Goal: Task Accomplishment & Management: Manage account settings

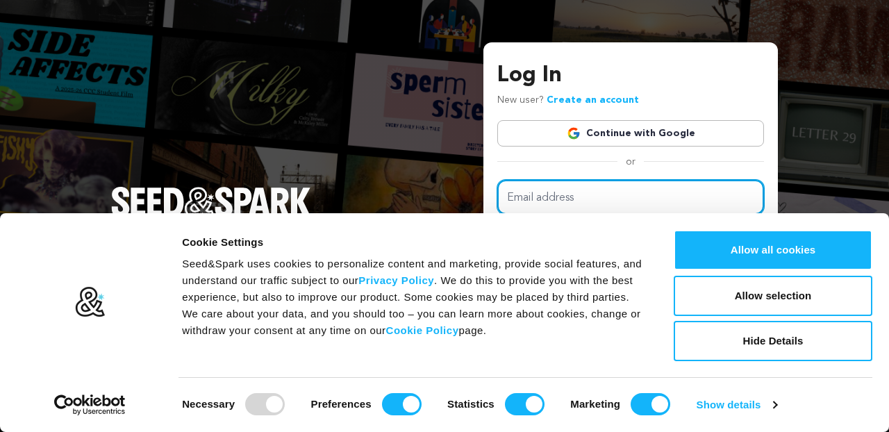
type input "youthfulvisionproductions@gmail.com"
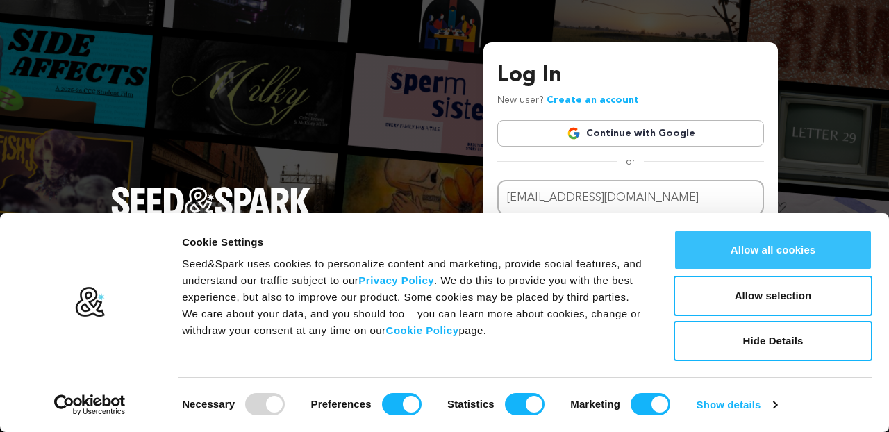
click at [744, 258] on button "Allow all cookies" at bounding box center [773, 250] width 199 height 40
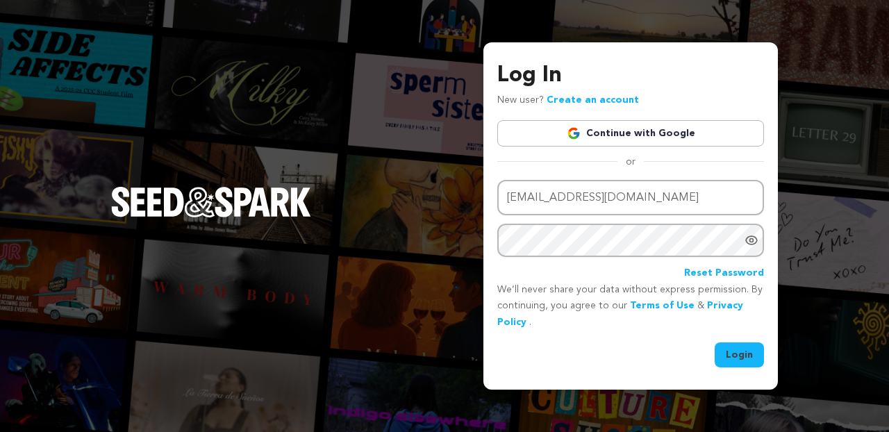
click at [740, 352] on button "Login" at bounding box center [739, 354] width 49 height 25
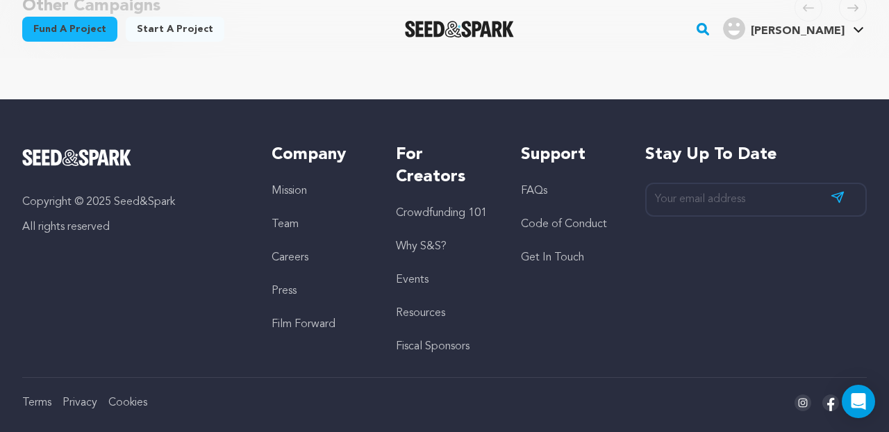
scroll to position [7, 0]
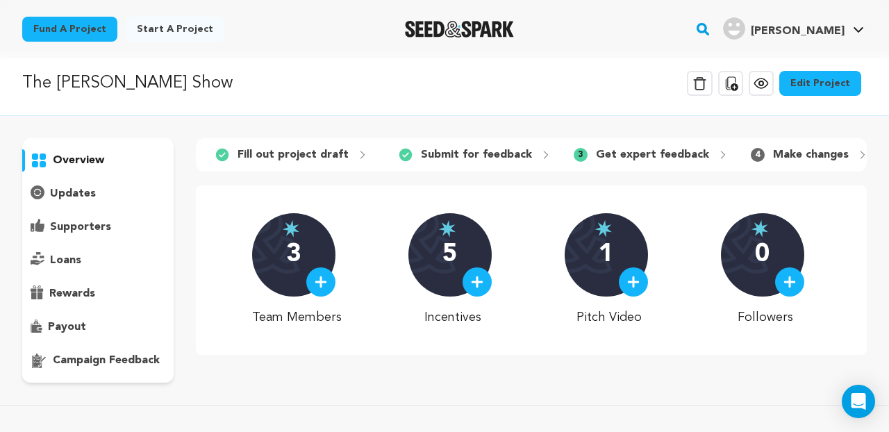
click at [837, 85] on link "Edit Project" at bounding box center [820, 83] width 82 height 25
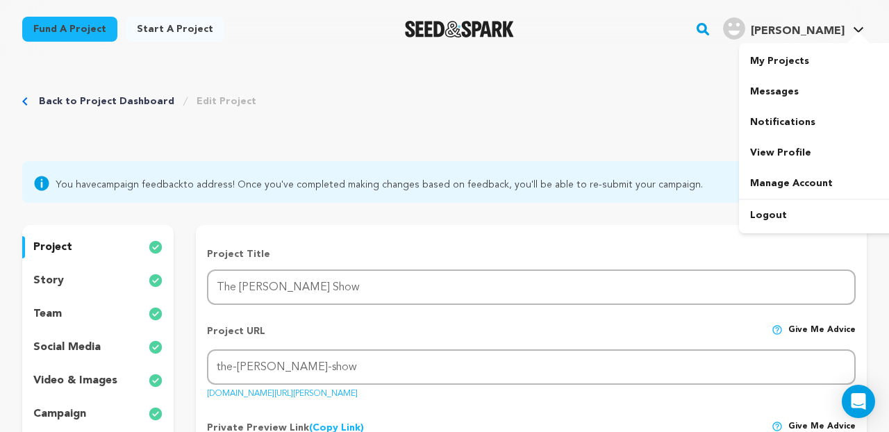
click at [834, 34] on span "[PERSON_NAME]" at bounding box center [798, 31] width 94 height 11
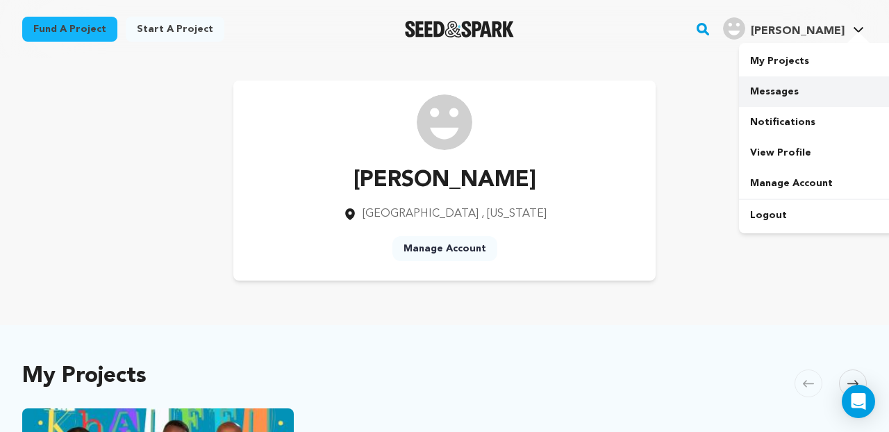
click at [780, 87] on link "Messages" at bounding box center [817, 91] width 156 height 31
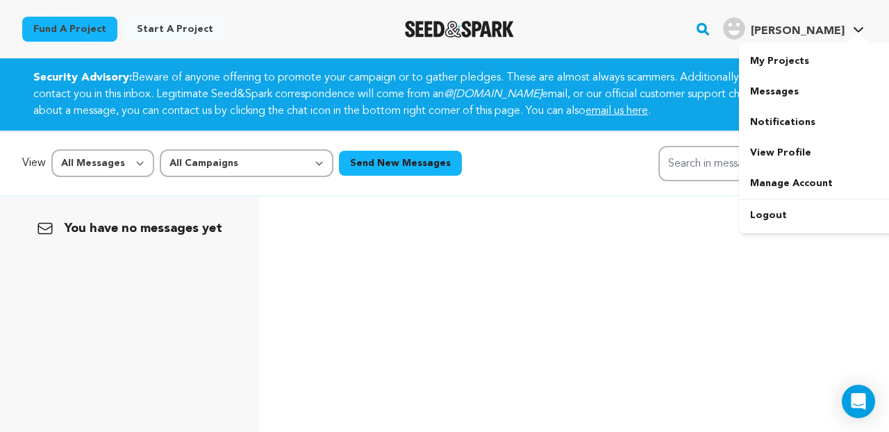
click at [833, 36] on span "[PERSON_NAME]" at bounding box center [798, 31] width 94 height 11
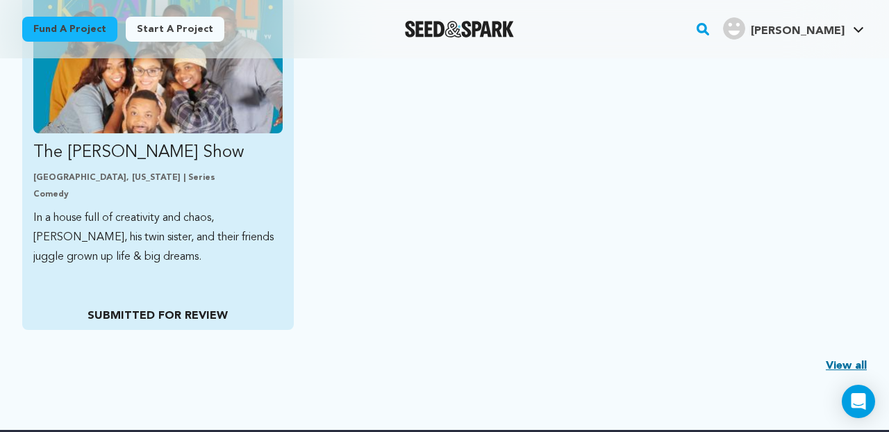
scroll to position [426, 0]
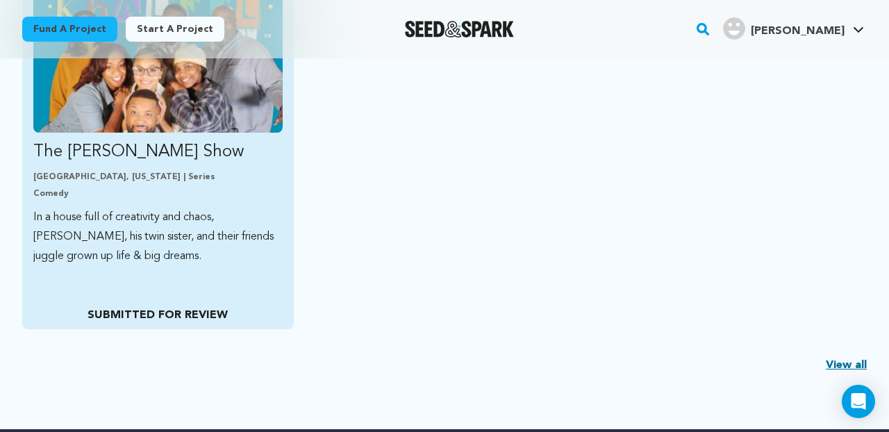
click at [192, 276] on div "The [PERSON_NAME] Show [GEOGRAPHIC_DATA], [US_STATE] | Series Comedy In a house…" at bounding box center [158, 155] width 272 height 347
click at [169, 270] on div "The Khaleel Show Chicago, Illinois | Series Comedy In a house full of creativit…" at bounding box center [158, 155] width 272 height 347
click at [109, 154] on p "The [PERSON_NAME] Show" at bounding box center [157, 152] width 249 height 22
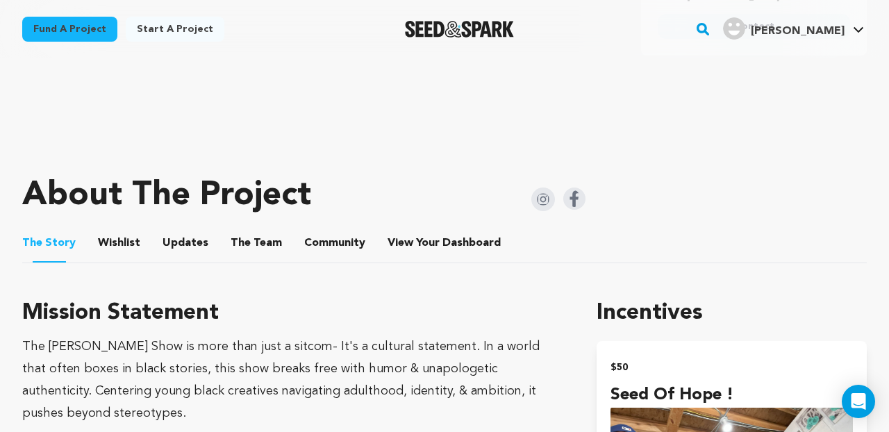
scroll to position [506, 0]
click at [131, 242] on button "Wishlist" at bounding box center [119, 246] width 33 height 33
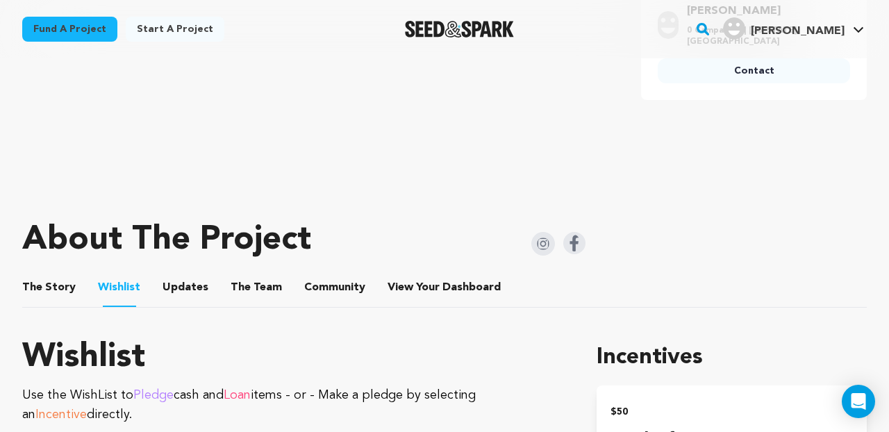
scroll to position [470, 0]
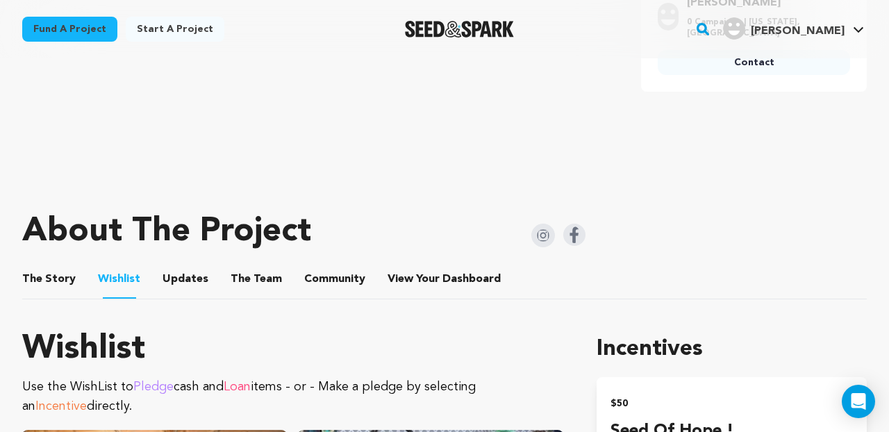
click at [256, 287] on button "The Team" at bounding box center [256, 281] width 33 height 33
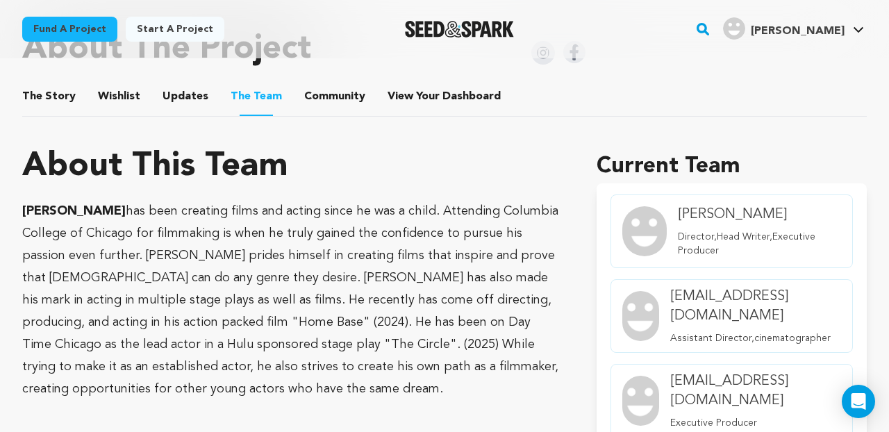
scroll to position [603, 0]
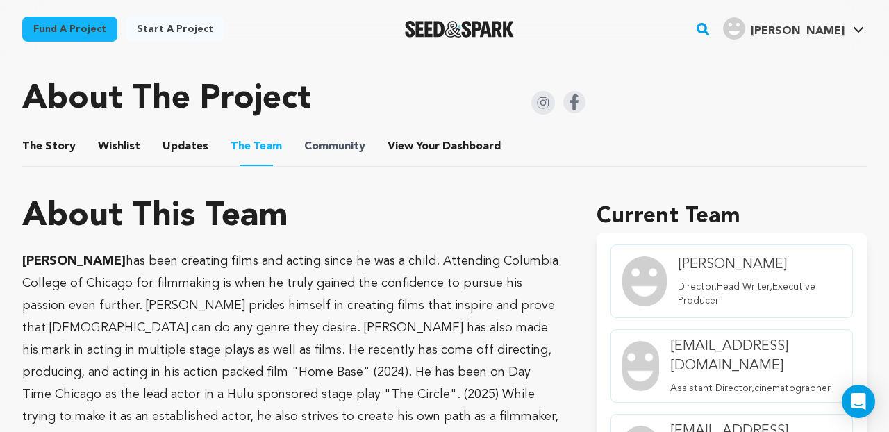
click at [343, 150] on span "Community" at bounding box center [334, 146] width 61 height 17
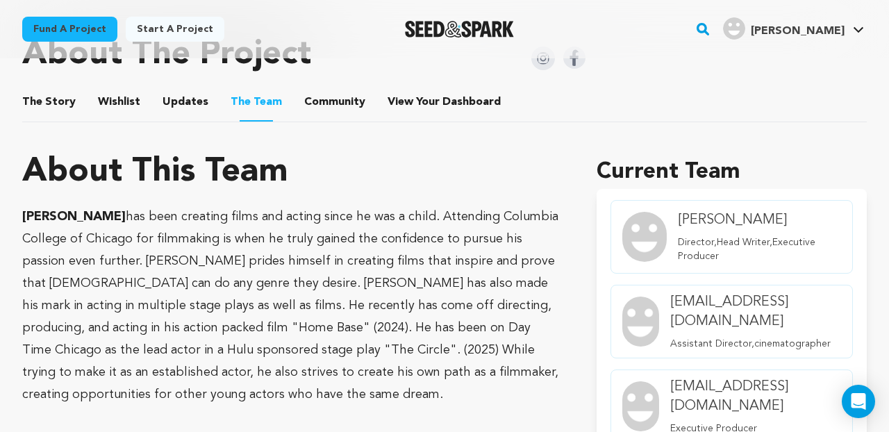
scroll to position [646, 0]
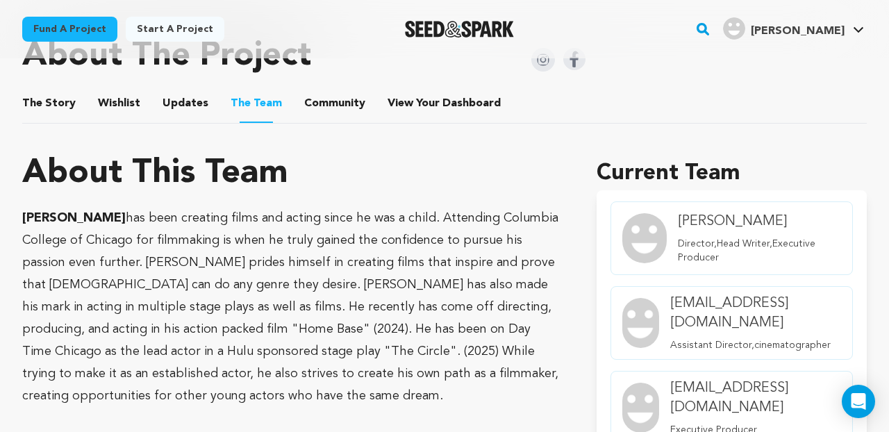
click at [340, 96] on button "Community" at bounding box center [334, 106] width 33 height 33
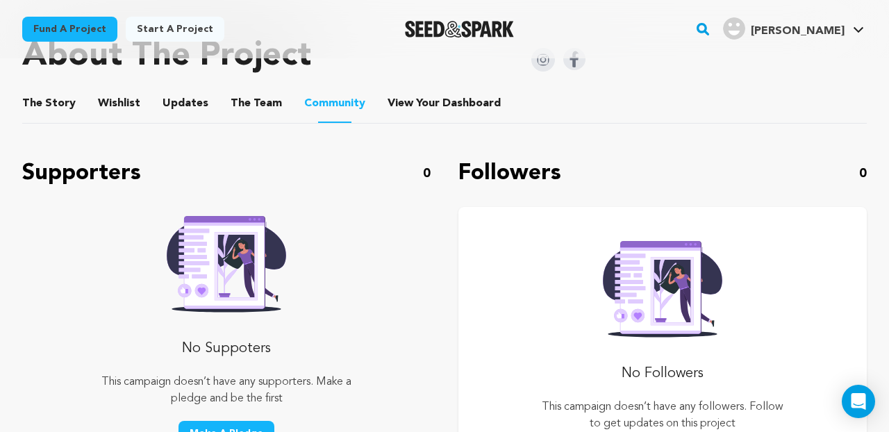
click at [408, 101] on button "View Your Dashboard" at bounding box center [404, 106] width 33 height 33
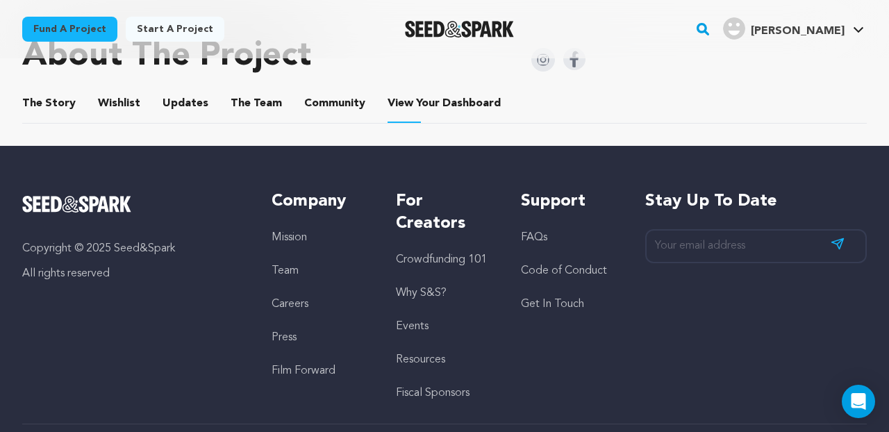
click at [245, 108] on button "The Team" at bounding box center [256, 106] width 33 height 33
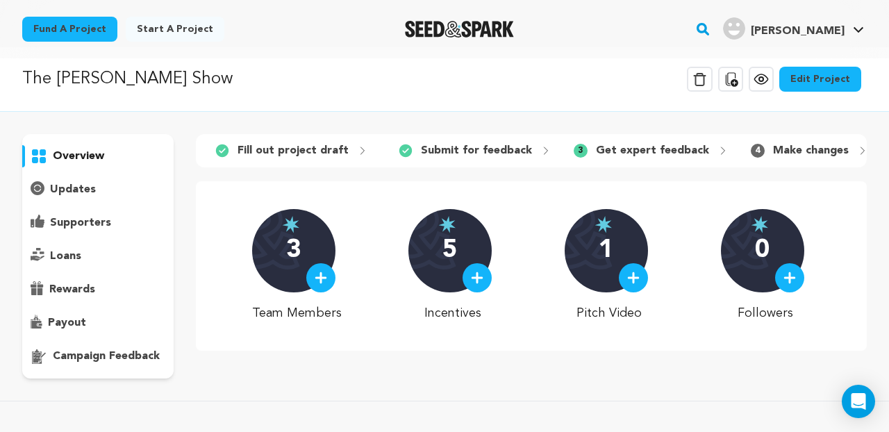
scroll to position [13, 0]
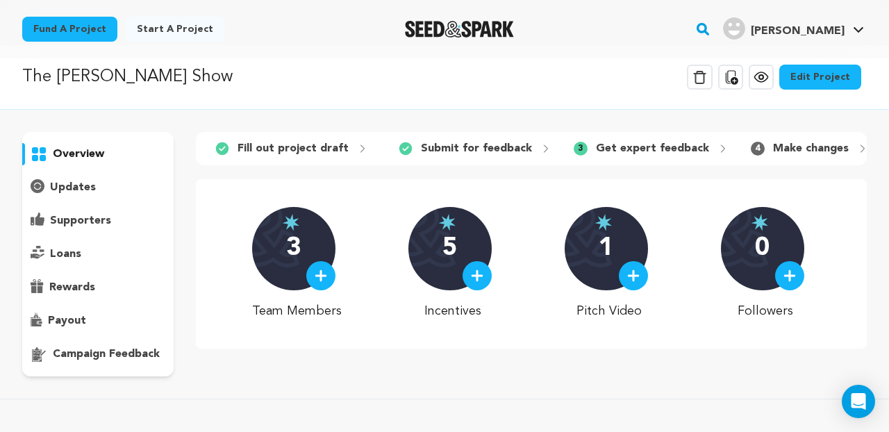
click at [613, 147] on p "Get expert feedback" at bounding box center [652, 148] width 113 height 17
click at [718, 147] on icon at bounding box center [723, 148] width 11 height 11
click at [574, 151] on span "3" at bounding box center [581, 149] width 14 height 14
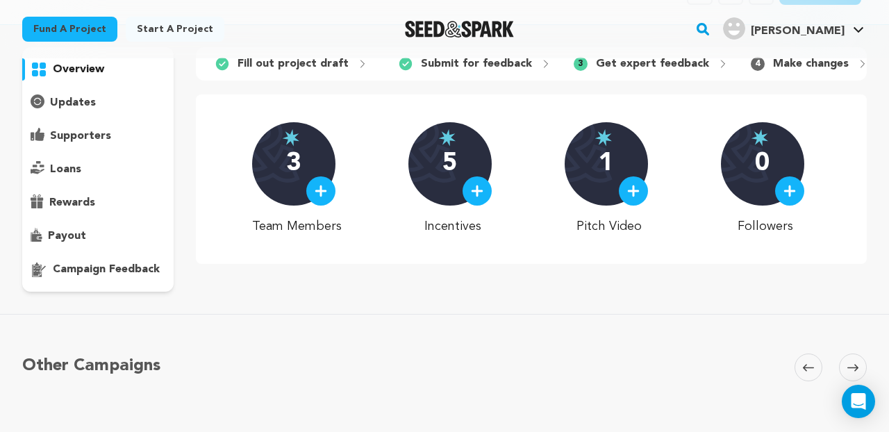
scroll to position [0, 0]
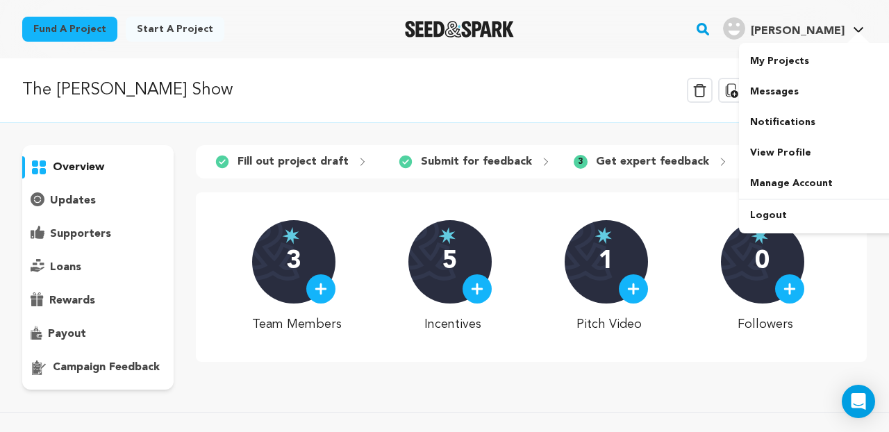
click at [855, 30] on icon at bounding box center [858, 29] width 11 height 7
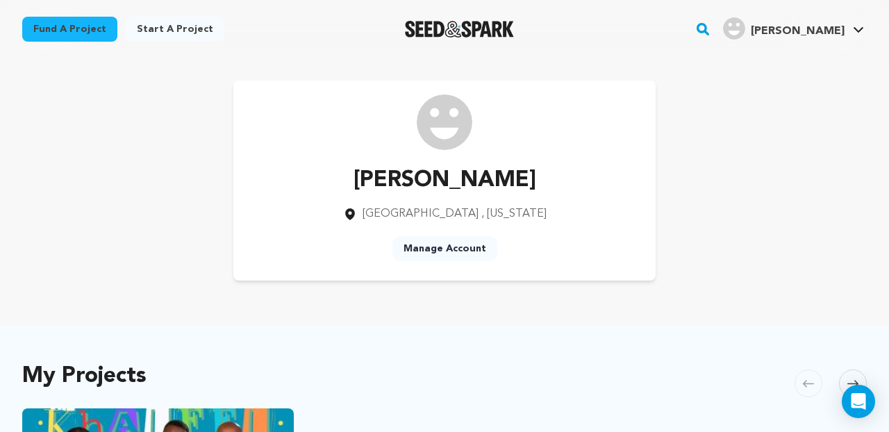
click at [856, 30] on icon at bounding box center [858, 29] width 11 height 7
click at [784, 151] on link "View Profile" at bounding box center [817, 153] width 156 height 31
click at [803, 124] on link "Notifications" at bounding box center [817, 122] width 156 height 31
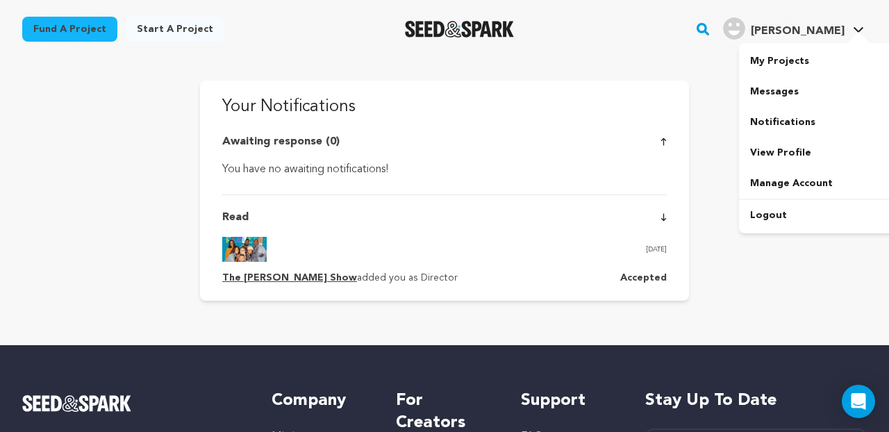
click at [859, 31] on icon at bounding box center [858, 29] width 11 height 7
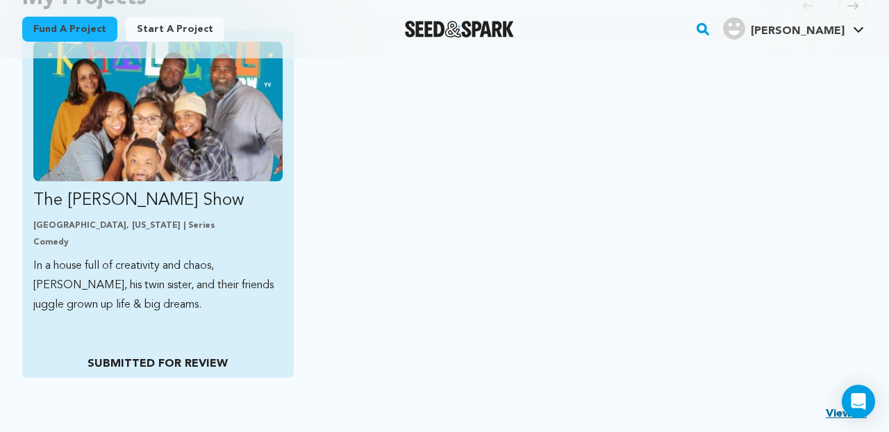
scroll to position [380, 0]
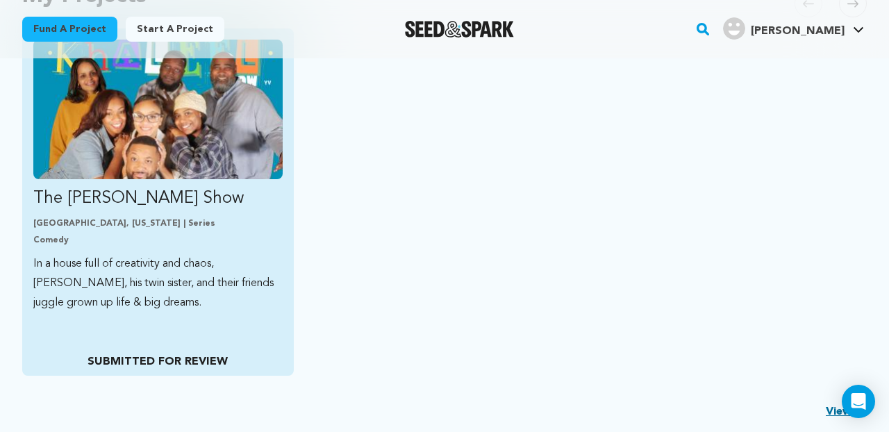
click at [161, 360] on p "SUBMITTED FOR REVIEW" at bounding box center [157, 362] width 249 height 17
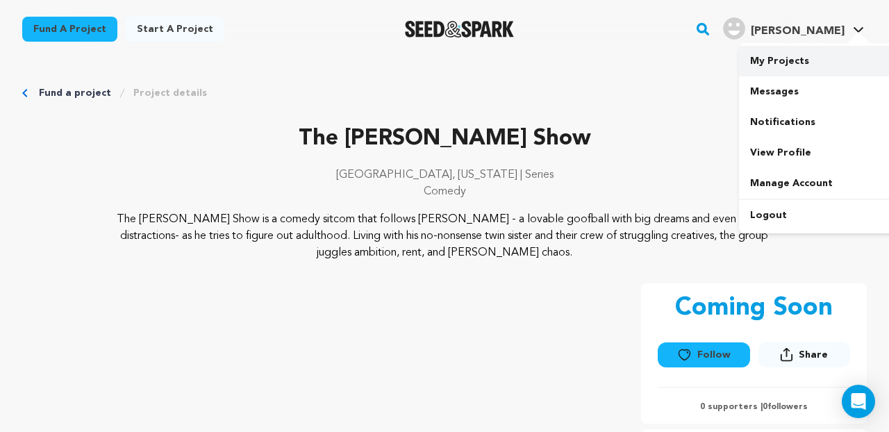
click at [807, 47] on link "My Projects" at bounding box center [817, 61] width 156 height 31
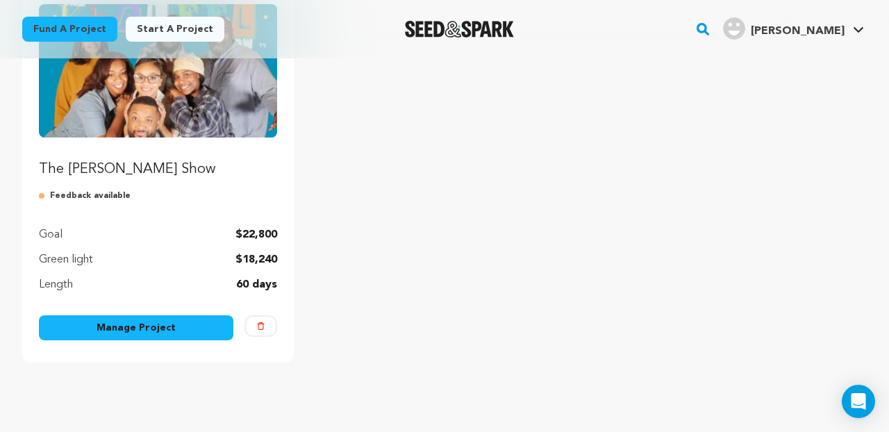
scroll to position [216, 0]
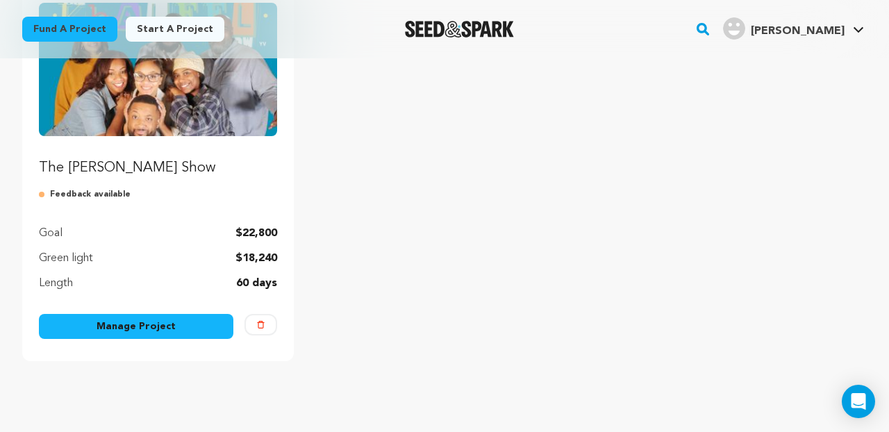
click at [83, 197] on p "Feedback available" at bounding box center [158, 194] width 238 height 11
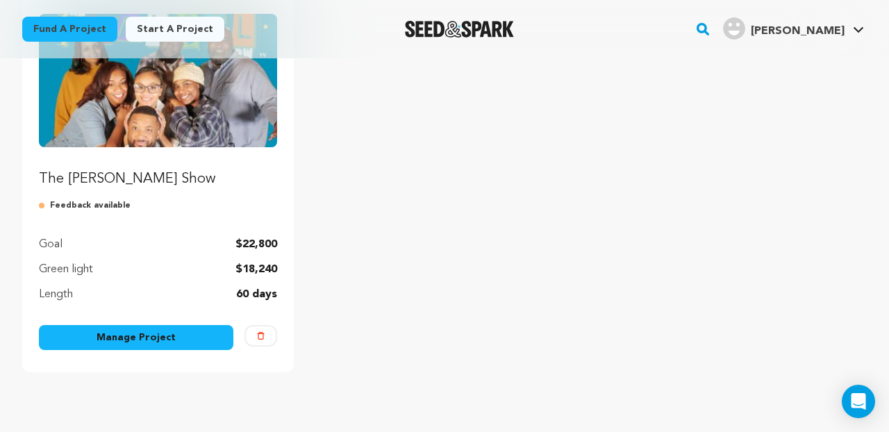
scroll to position [251, 0]
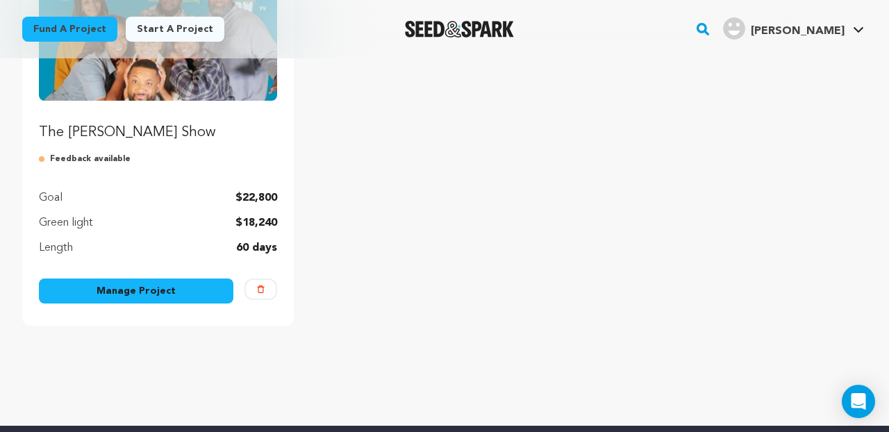
click at [179, 290] on link "Manage Project" at bounding box center [136, 291] width 194 height 25
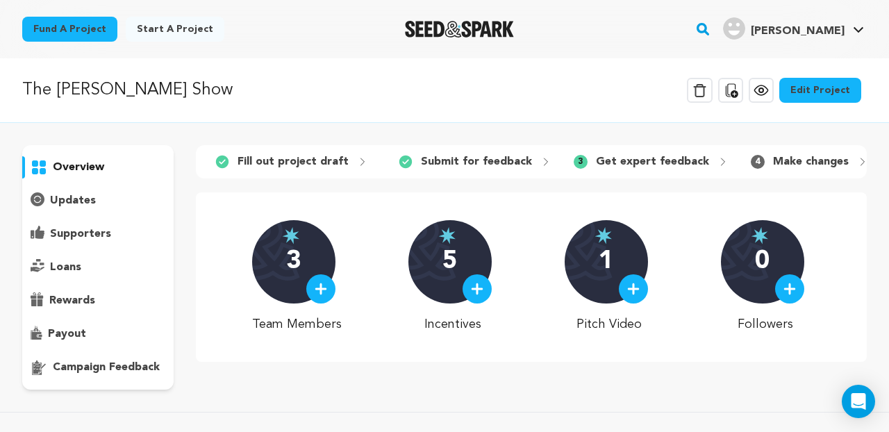
click at [80, 247] on div "overview" at bounding box center [97, 267] width 151 height 245
click at [78, 240] on p "supporters" at bounding box center [80, 234] width 61 height 17
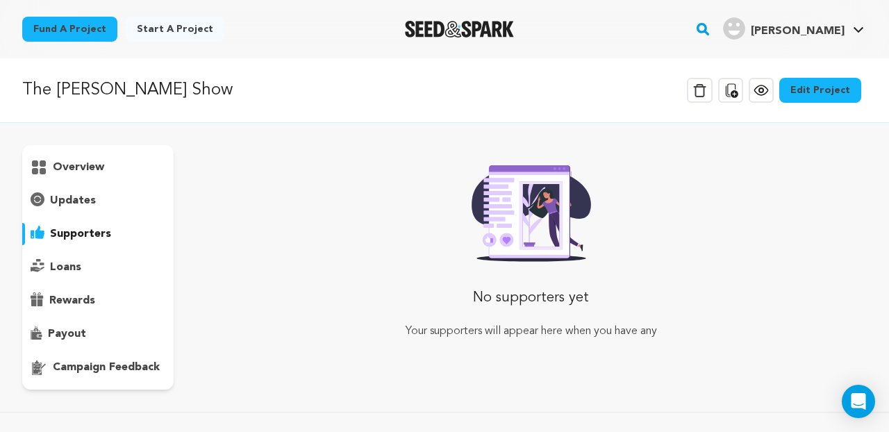
click at [73, 201] on p "updates" at bounding box center [73, 200] width 46 height 17
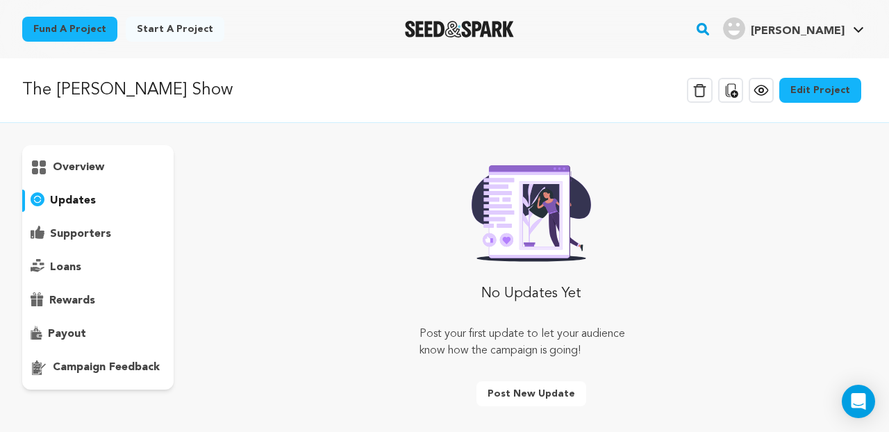
click at [75, 169] on p "overview" at bounding box center [78, 167] width 51 height 17
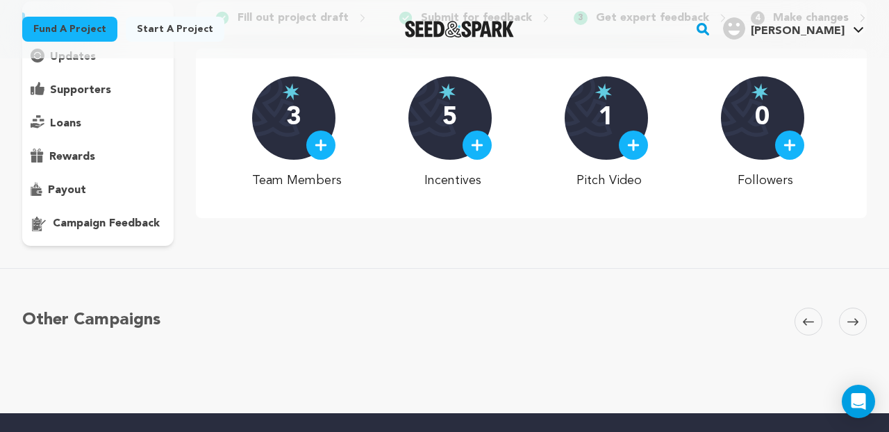
scroll to position [146, 0]
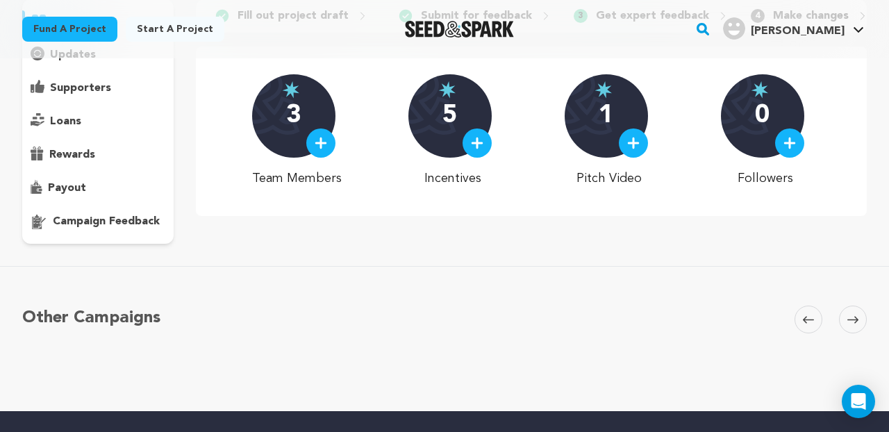
click at [115, 222] on p "campaign feedback" at bounding box center [106, 221] width 107 height 17
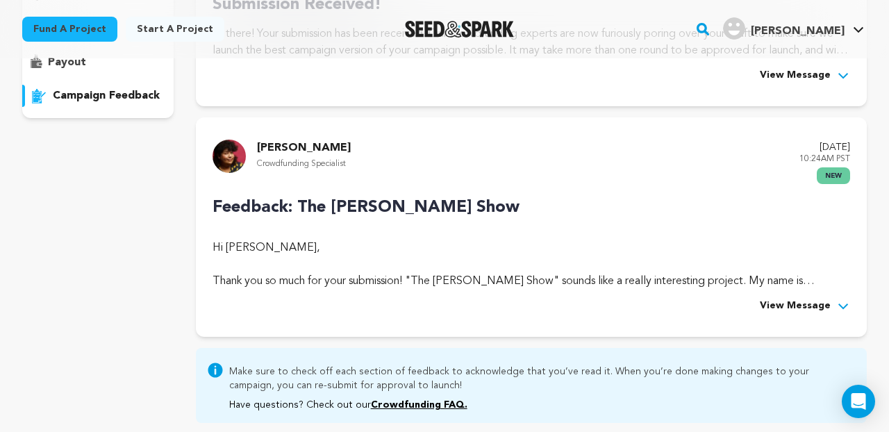
scroll to position [274, 0]
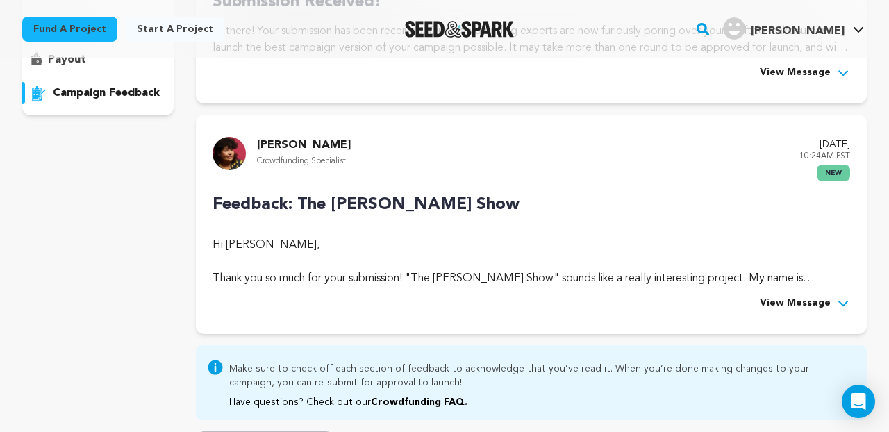
click at [835, 305] on button "View Message" at bounding box center [805, 303] width 90 height 17
